Goal: Navigation & Orientation: Find specific page/section

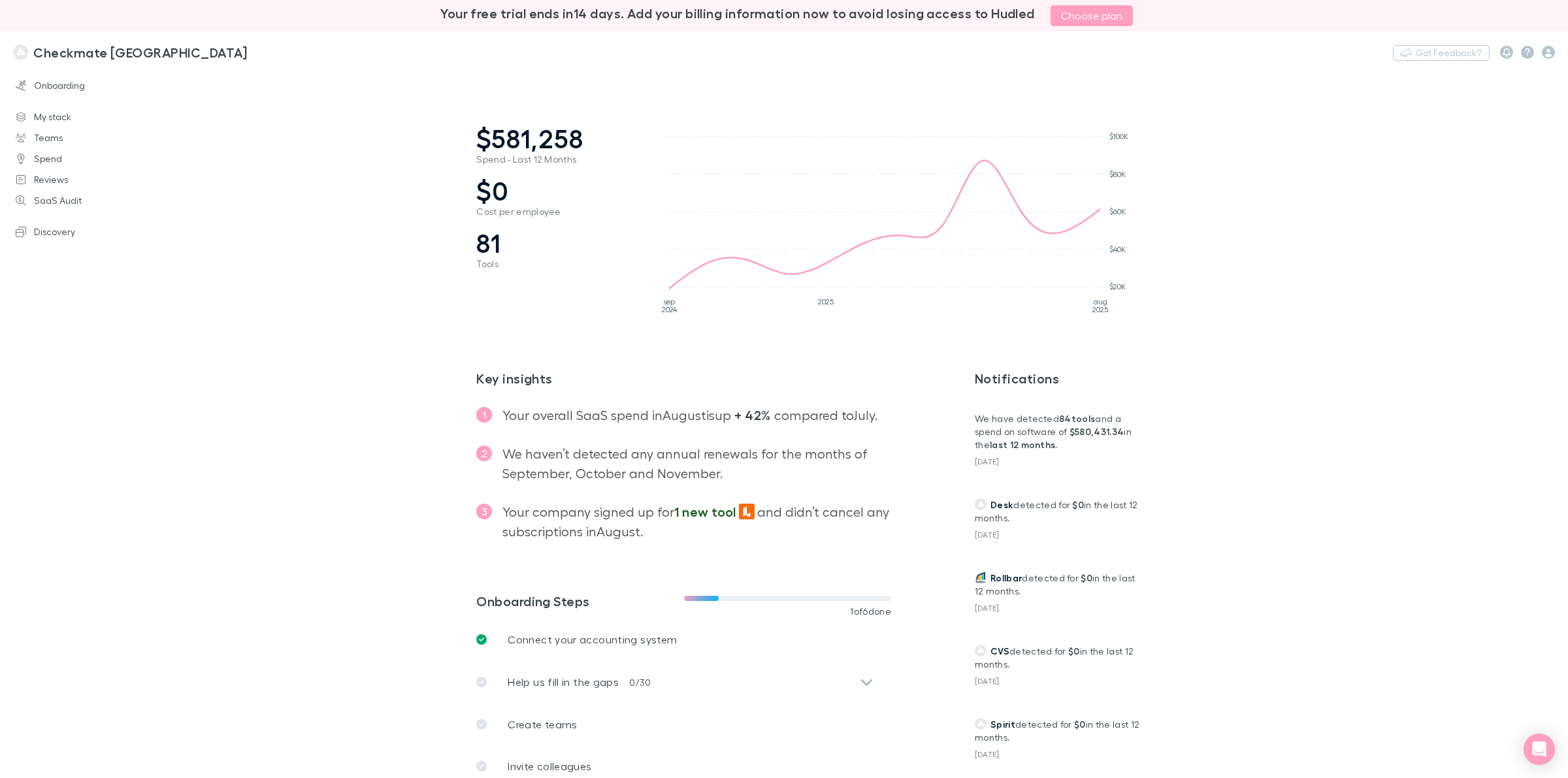
click at [61, 51] on h3 "Checkmate [GEOGRAPHIC_DATA]" at bounding box center [140, 52] width 214 height 16
click at [53, 86] on link "Onboarding" at bounding box center [93, 86] width 182 height 21
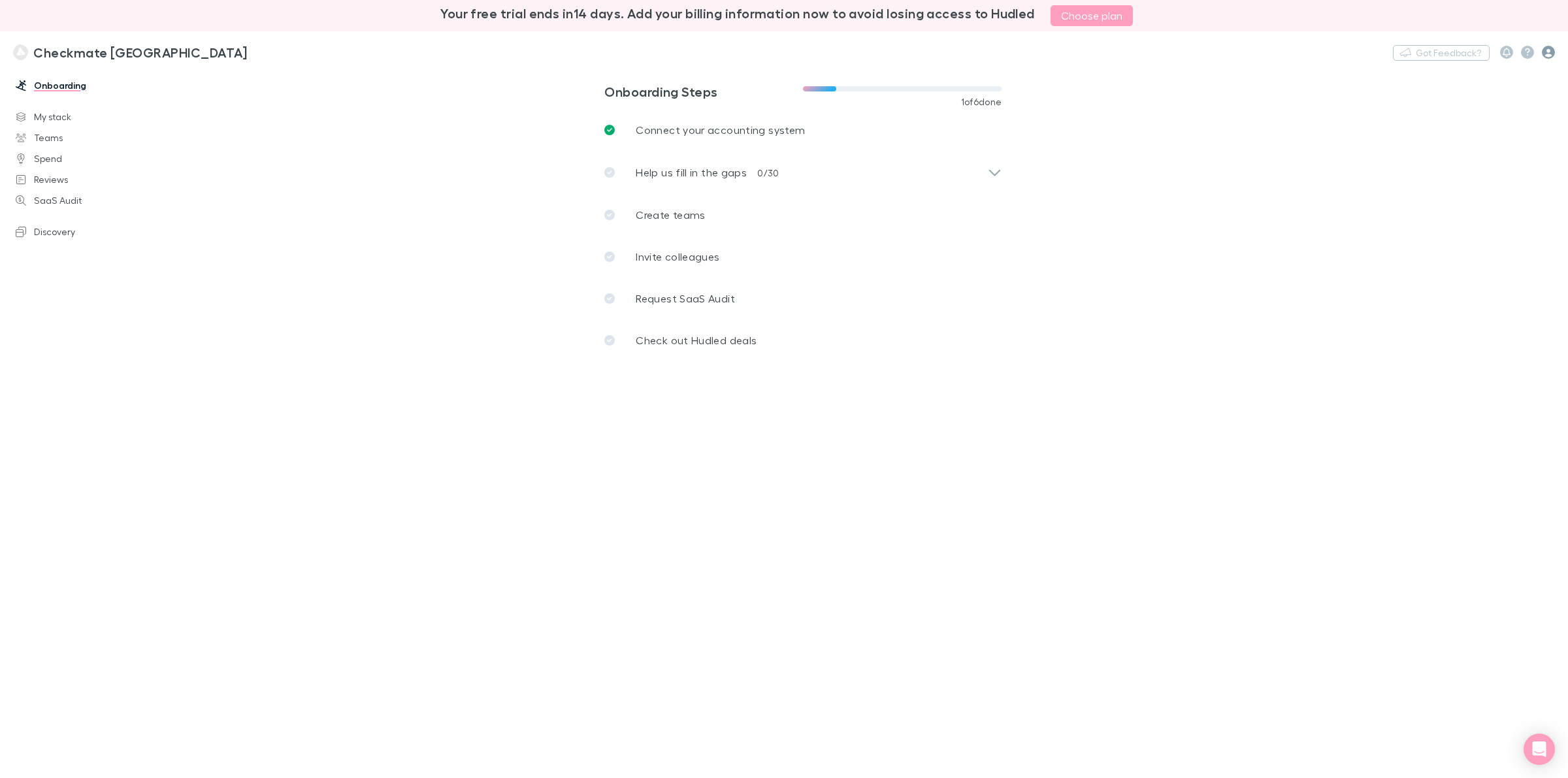
click at [783, 55] on icon "button" at bounding box center [1548, 51] width 13 height 13
click at [55, 229] on div at bounding box center [784, 389] width 1568 height 778
click at [73, 47] on h3 "Checkmate [GEOGRAPHIC_DATA]" at bounding box center [140, 52] width 214 height 16
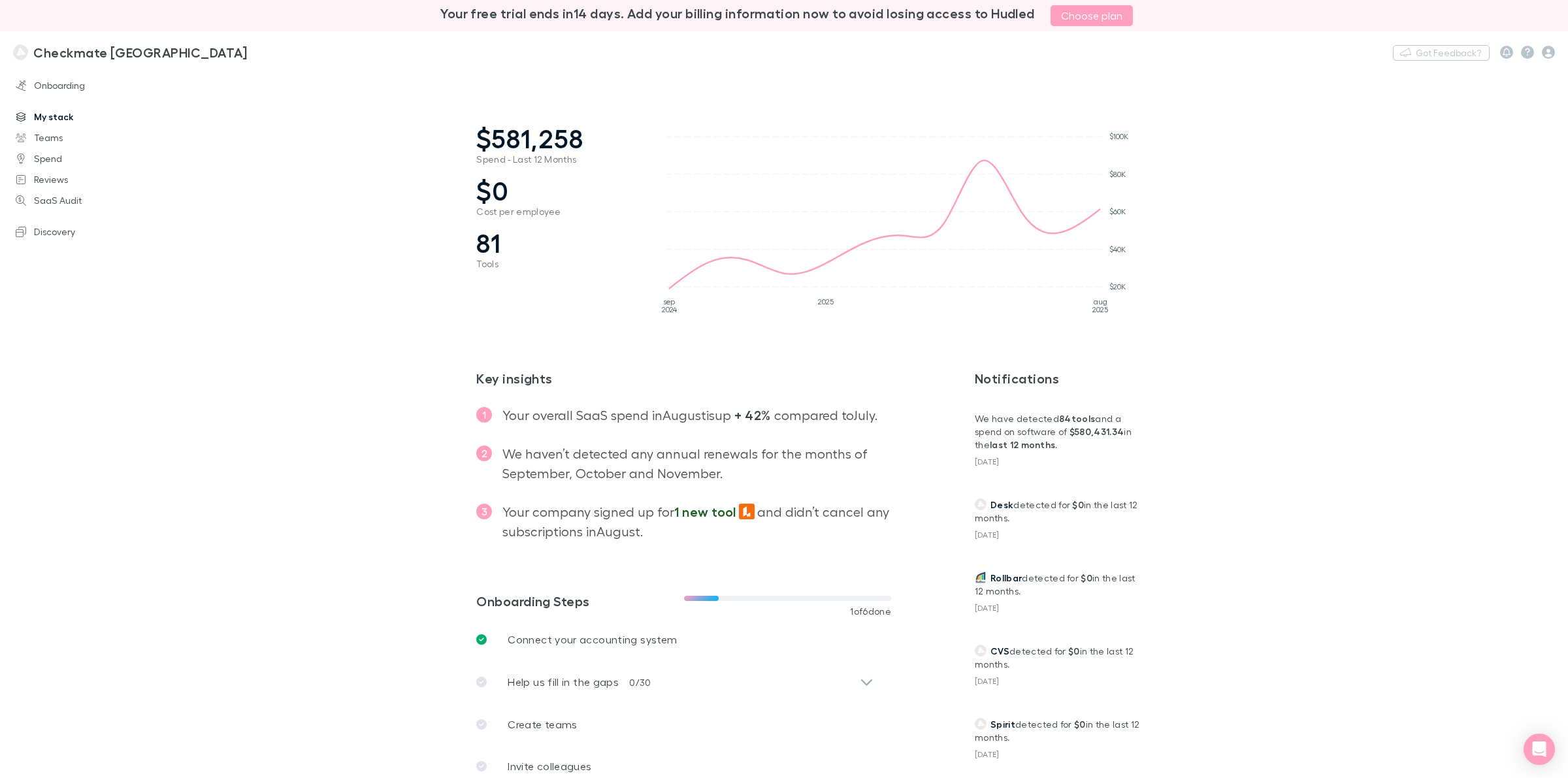
click at [49, 116] on link "My stack" at bounding box center [93, 117] width 182 height 21
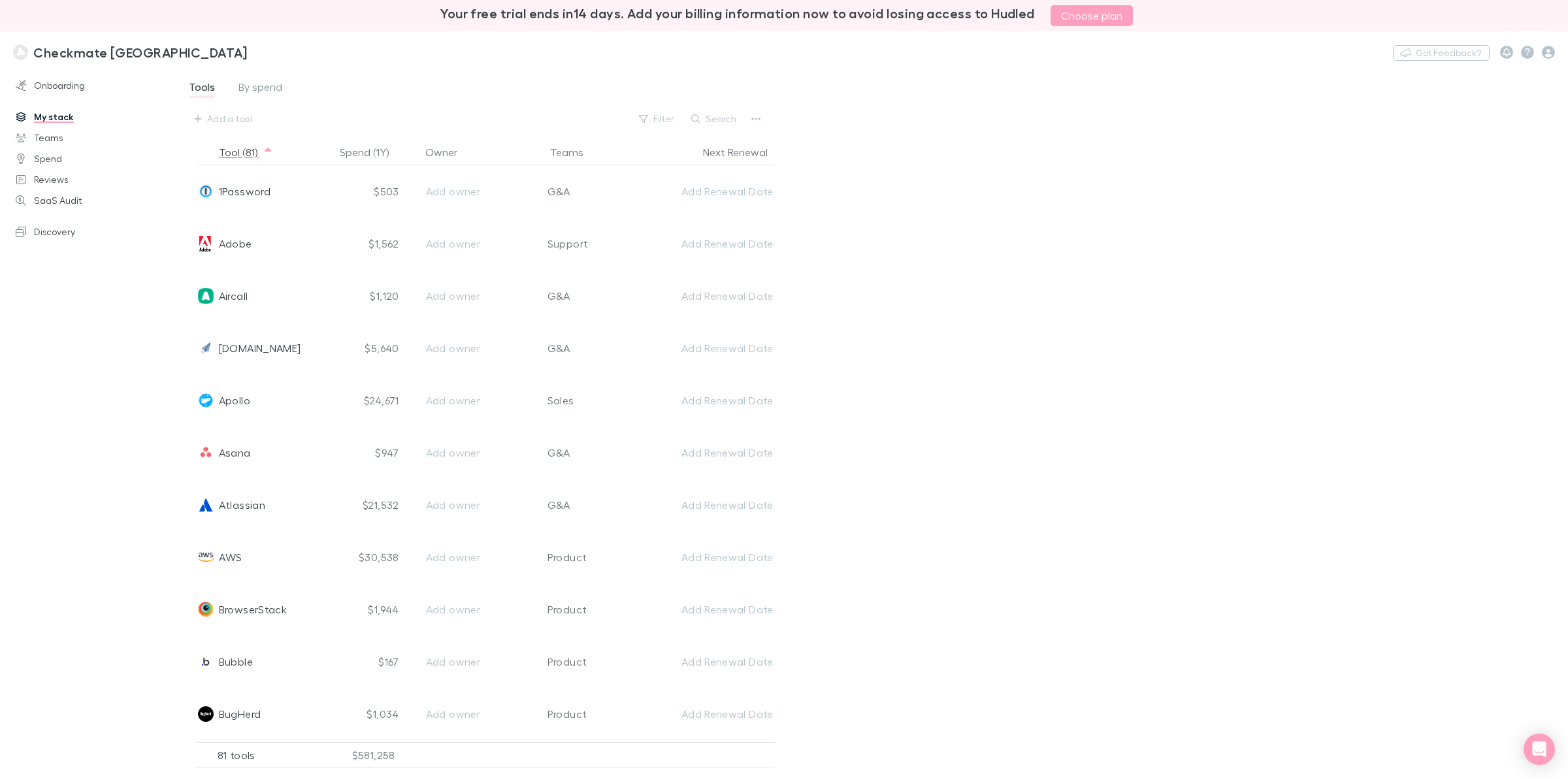
click at [56, 45] on h3 "Checkmate [GEOGRAPHIC_DATA]" at bounding box center [140, 52] width 214 height 16
